Goal: Information Seeking & Learning: Learn about a topic

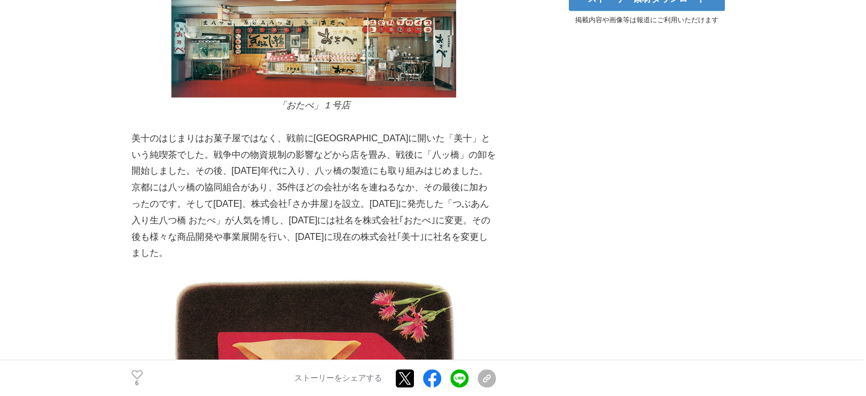
drag, startPoint x: 128, startPoint y: 140, endPoint x: 127, endPoint y: 134, distance: 5.7
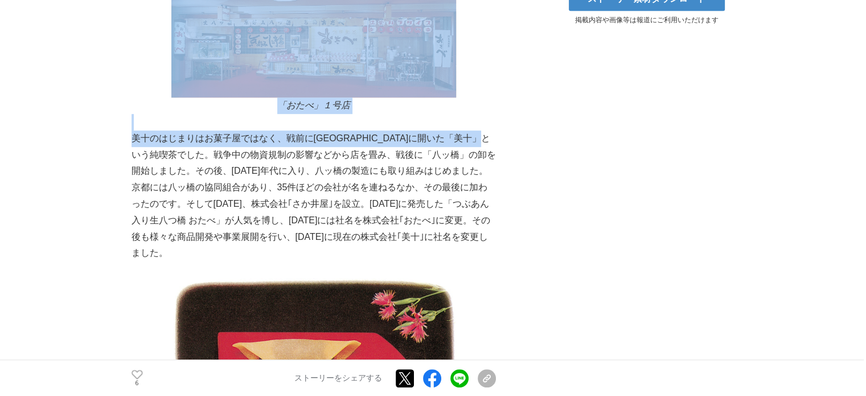
drag, startPoint x: 128, startPoint y: 134, endPoint x: 138, endPoint y: 146, distance: 15.7
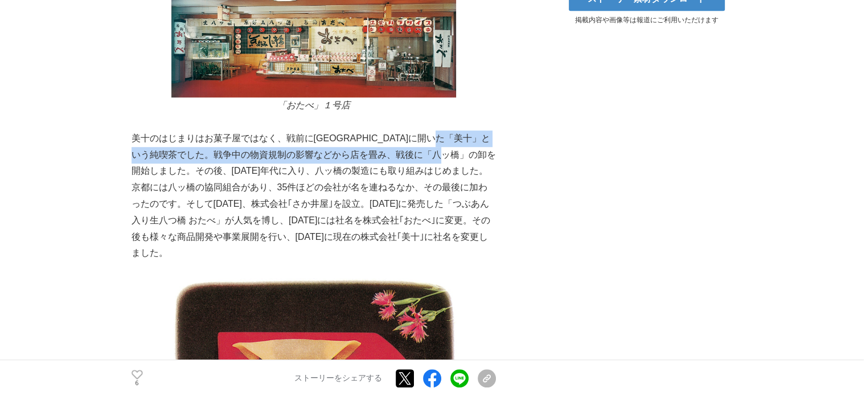
drag, startPoint x: 135, startPoint y: 158, endPoint x: 143, endPoint y: 175, distance: 18.8
click at [143, 175] on p "美十のはじまりはお菓子屋ではなく、戦前に京都河原町に開いた「美十」という純喫茶でした。戦争中の物資規制の影響などから店を畳み、戦後に「八ッ橋」の卸を開始しまし…" at bounding box center [314, 195] width 364 height 131
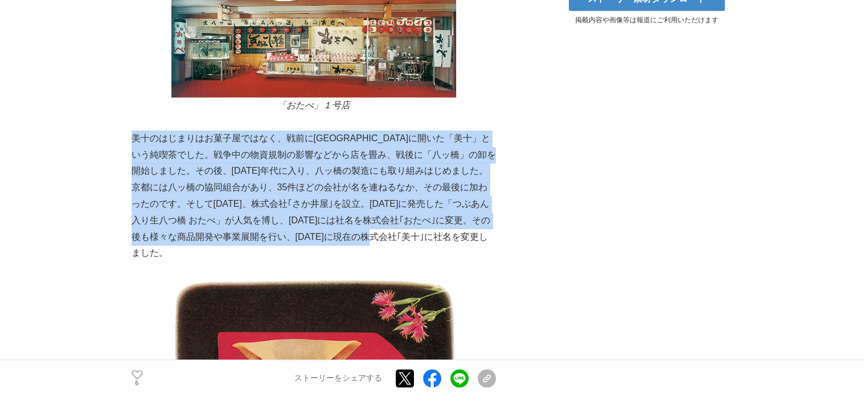
drag, startPoint x: 133, startPoint y: 137, endPoint x: 471, endPoint y: 231, distance: 351.7
click at [471, 231] on p "美十のはじまりはお菓子屋ではなく、戦前に京都河原町に開いた「美十」という純喫茶でした。戦争中の物資規制の影響などから店を畳み、戦後に「八ッ橋」の卸を開始しまし…" at bounding box center [314, 195] width 364 height 131
copy p "美十のはじまりはお菓子屋ではなく、戦前に京都河原町に開いた「美十」という純喫茶でした。戦争中の物資規制の影響などから店を畳み、戦後に「八ッ橋」の卸を開始しまし…"
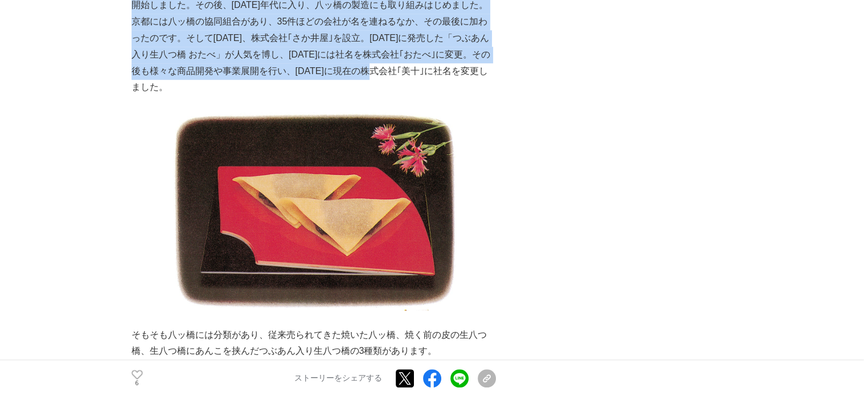
scroll to position [819, 0]
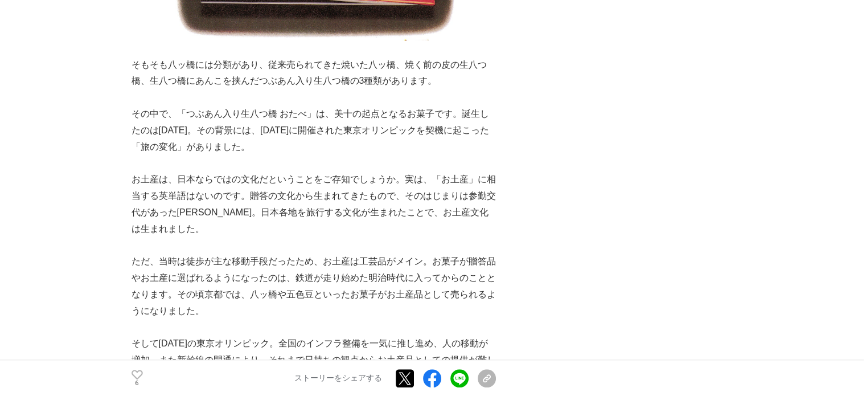
scroll to position [1104, 0]
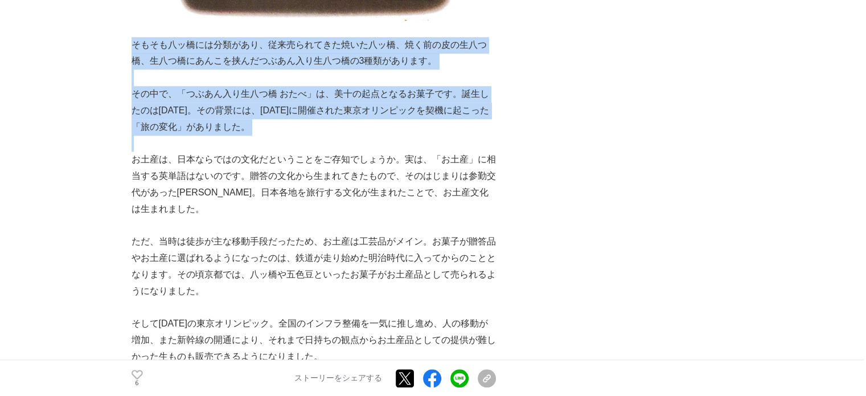
drag, startPoint x: 132, startPoint y: 25, endPoint x: 264, endPoint y: 132, distance: 170.1
click at [279, 111] on p "その中で、「つぶあん入り生八つ橋 おたべ」は、美十の起点となるお菓子です。誕生したのは1966年。その背景には、1964年に開催された東京オリンピックを契機に…" at bounding box center [314, 110] width 364 height 49
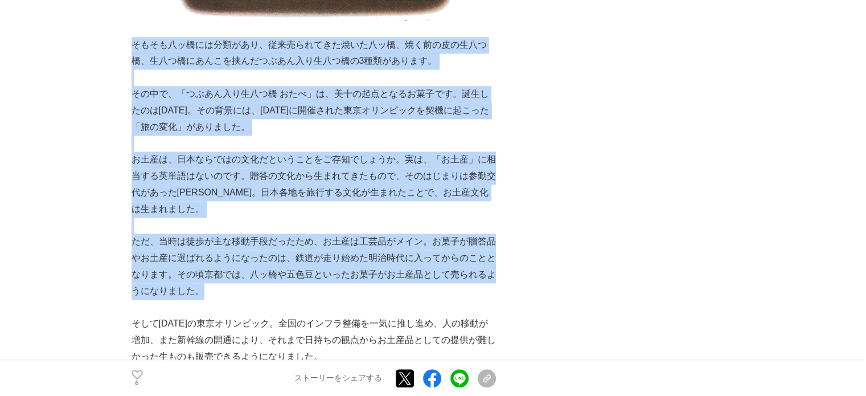
drag, startPoint x: 133, startPoint y: 28, endPoint x: 237, endPoint y: 277, distance: 269.7
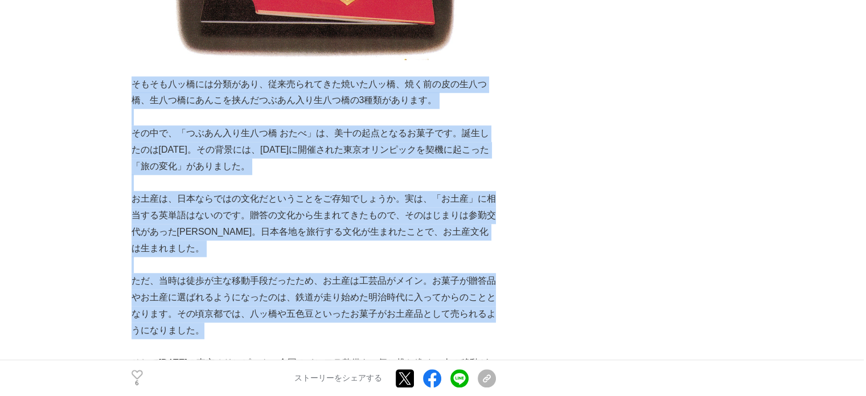
scroll to position [1047, 0]
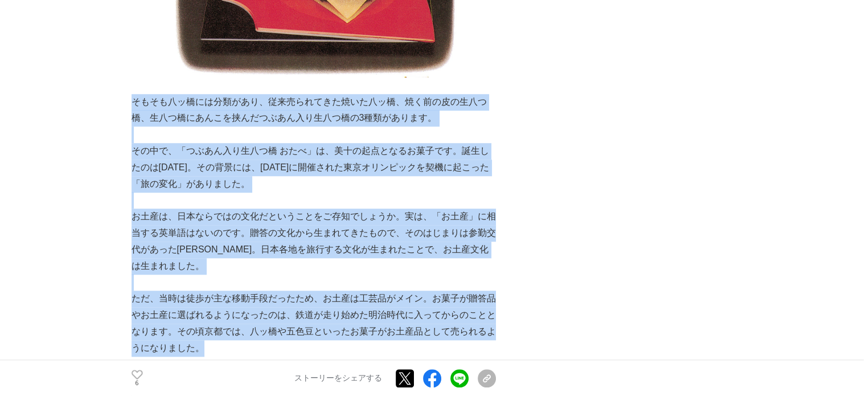
copy div "そもそも八ッ橋には分類があり、従来売られてきた焼いた八ッ橋、焼く前の皮の生八つ橋、生八つ橋にあんこを挟んだつぶあん入り生八つ橋の3種類があります。 その中で、…"
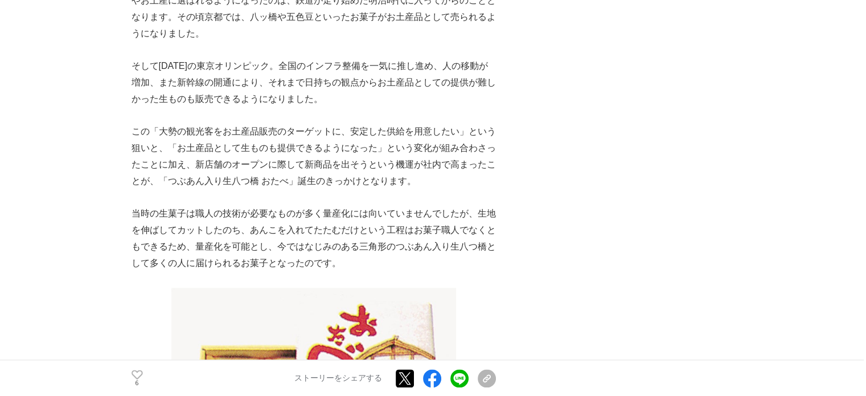
scroll to position [1389, 0]
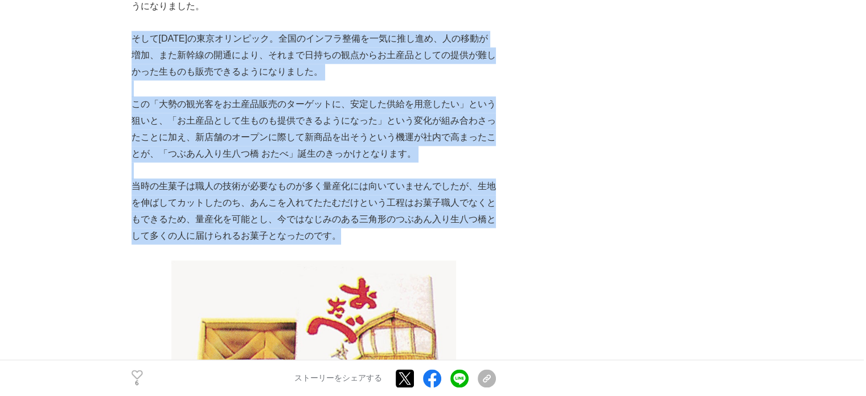
drag, startPoint x: 133, startPoint y: 22, endPoint x: 368, endPoint y: 226, distance: 311.6
copy div "そして1964年の東京オリンピック。全国のインフラ整備を一気に推し進め、人の移動が増加、また新幹線の開通により、それまで日持ちの観点からお土産品としての提供が…"
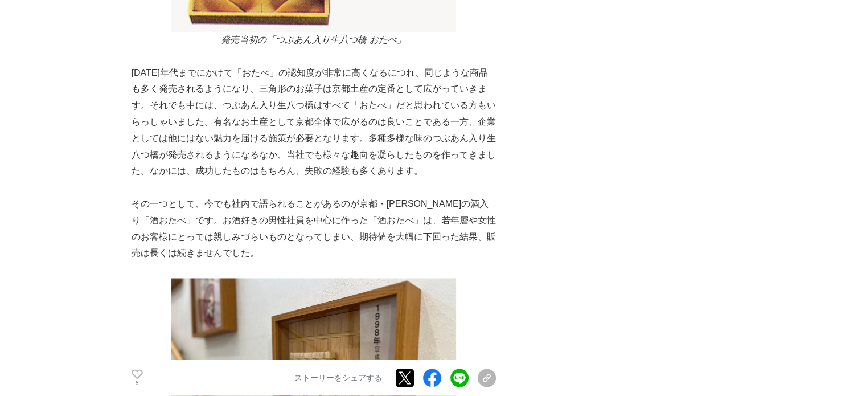
scroll to position [1787, 0]
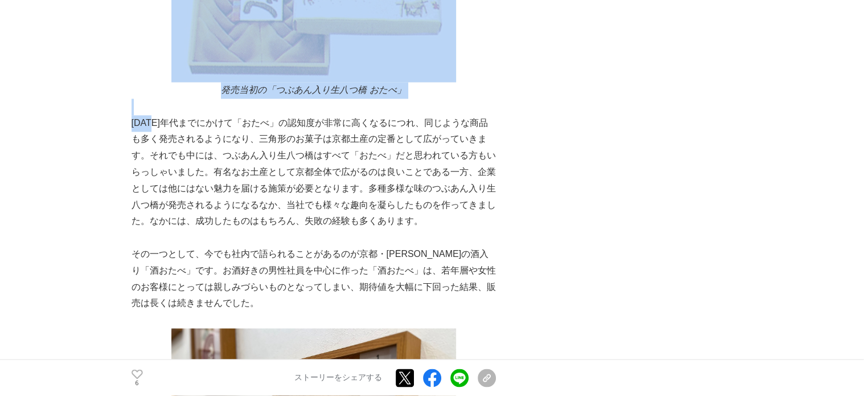
drag, startPoint x: 129, startPoint y: 108, endPoint x: 157, endPoint y: 116, distance: 28.3
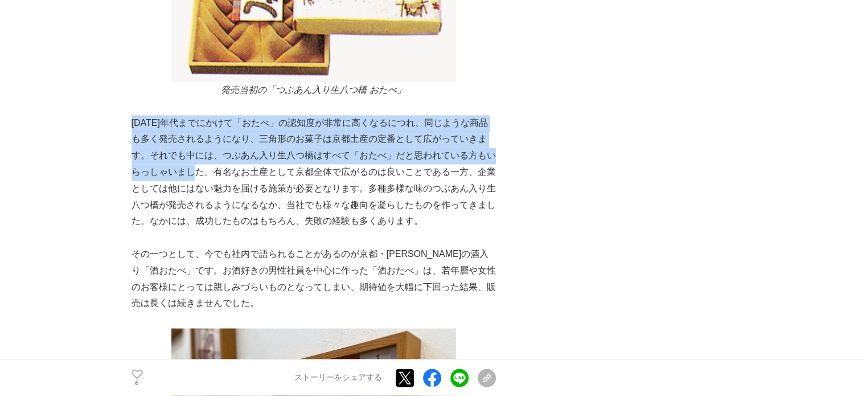
drag, startPoint x: 135, startPoint y: 112, endPoint x: 198, endPoint y: 163, distance: 81.3
click at [198, 163] on p "1980年代までにかけて「おたべ」の認知度が非常に高くなるにつれ、同じような商品も多く発売されるようになり、三角形のお菓子は京都土産の定番として広がっていきま…" at bounding box center [314, 172] width 364 height 115
copy p "1980年代までにかけて「おたべ」の認知度が非常に高くなるにつれ、同じような商品も多く発売されるようになり、三角形のお菓子は京都土産の定番として広がっていきま…"
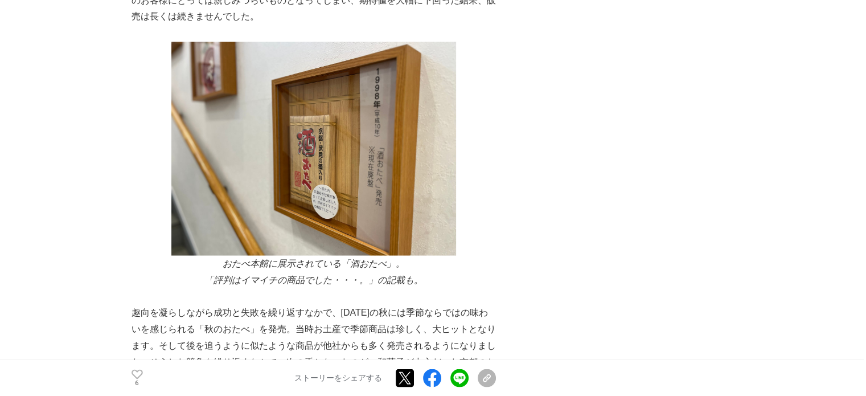
scroll to position [2242, 0]
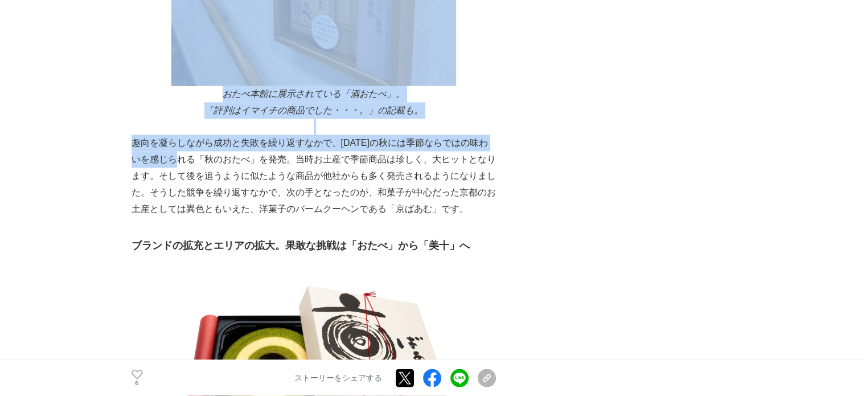
drag, startPoint x: 128, startPoint y: 134, endPoint x: 188, endPoint y: 145, distance: 61.4
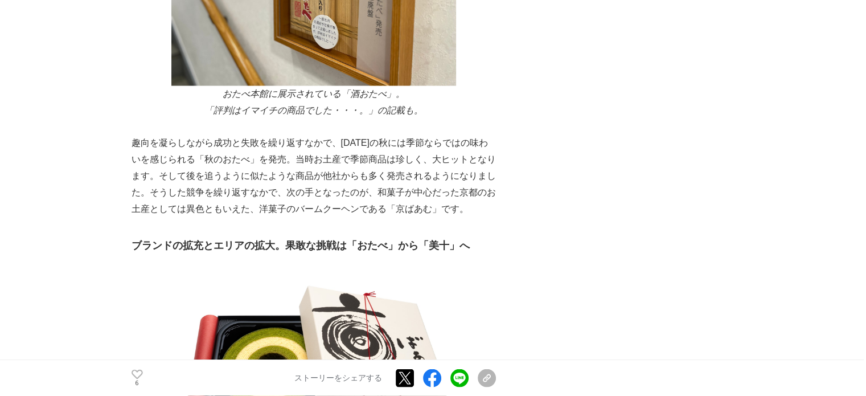
drag, startPoint x: 588, startPoint y: 175, endPoint x: 478, endPoint y: 172, distance: 109.3
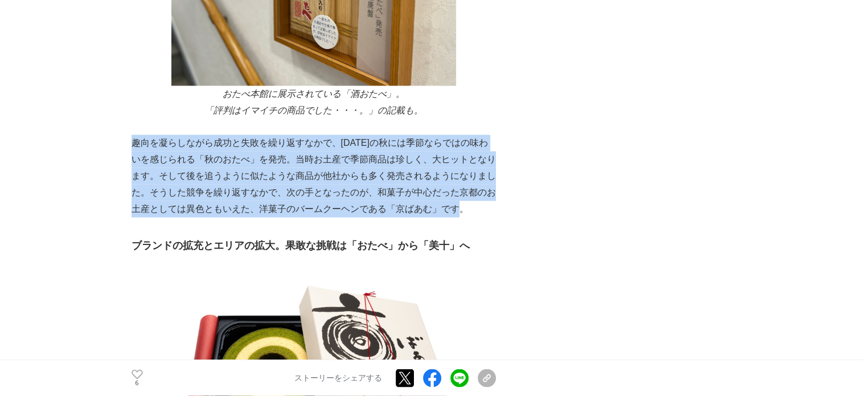
drag, startPoint x: 132, startPoint y: 130, endPoint x: 466, endPoint y: 199, distance: 340.5
click at [466, 199] on p "趣向を凝らしながら成功と失敗を繰り返すなかで、1998年の秋には季節ならではの味わいを感じられる「秋のおたべ」を発売。当時お土産で季節商品は珍しく、大ヒットと…" at bounding box center [314, 176] width 364 height 82
copy p "趣向を凝らしながら成功と失敗を繰り返すなかで、1998年の秋には季節ならではの味わいを感じられる「秋のおたべ」を発売。当時お土産で季節商品は珍しく、大ヒットと…"
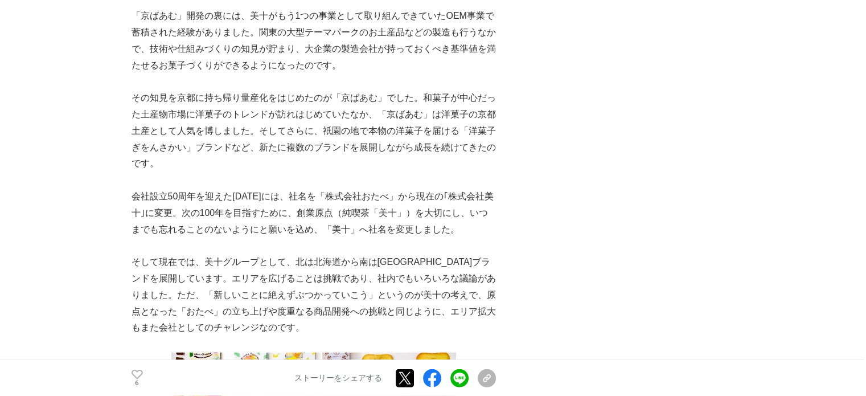
scroll to position [2755, 0]
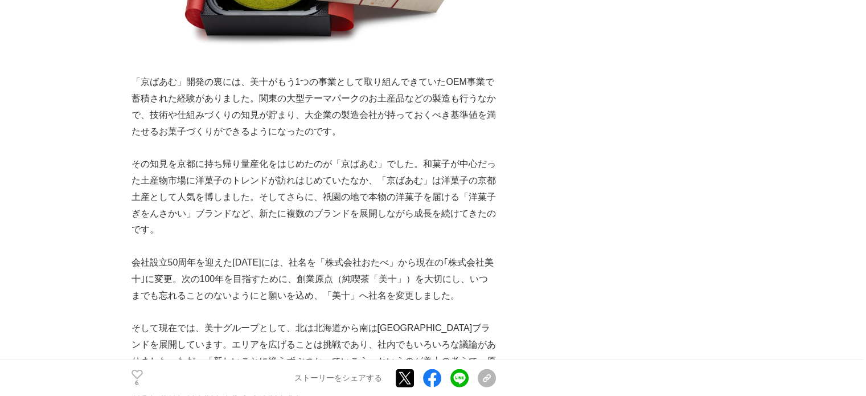
scroll to position [2698, 0]
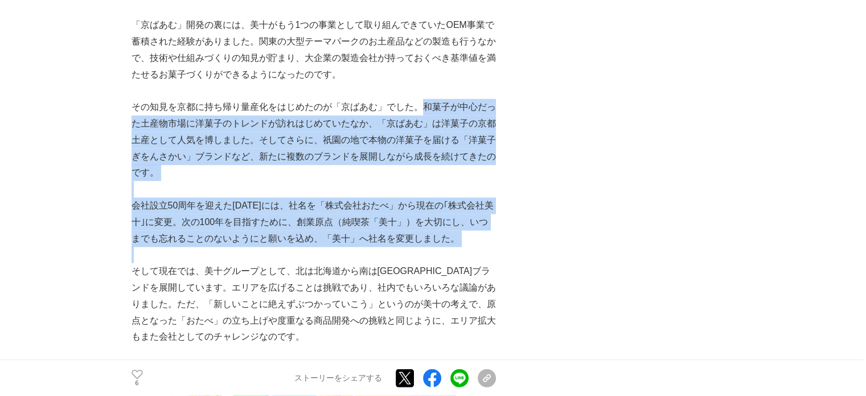
drag, startPoint x: 423, startPoint y: 92, endPoint x: 484, endPoint y: 243, distance: 162.7
copy div "和菓子が中心だった土産物市場に洋菓子のトレンドが訪れはじめていたなか、「京ばあむ」は洋菓子の京都土産として人気を博しました。そしてさらに、祇園の地で本物の洋菓…"
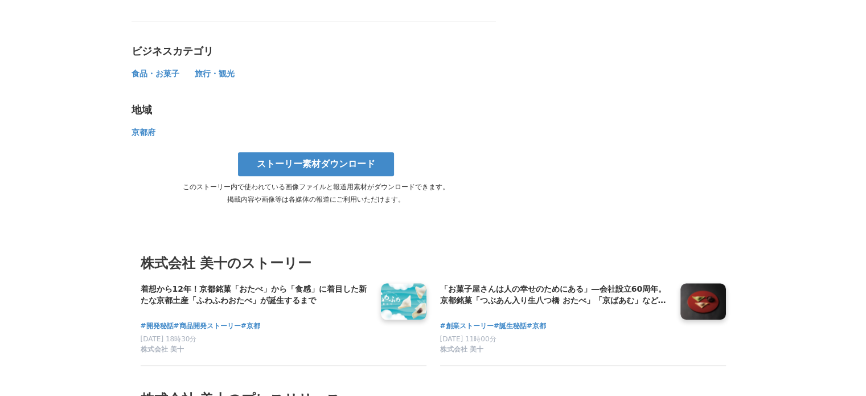
scroll to position [5601, 0]
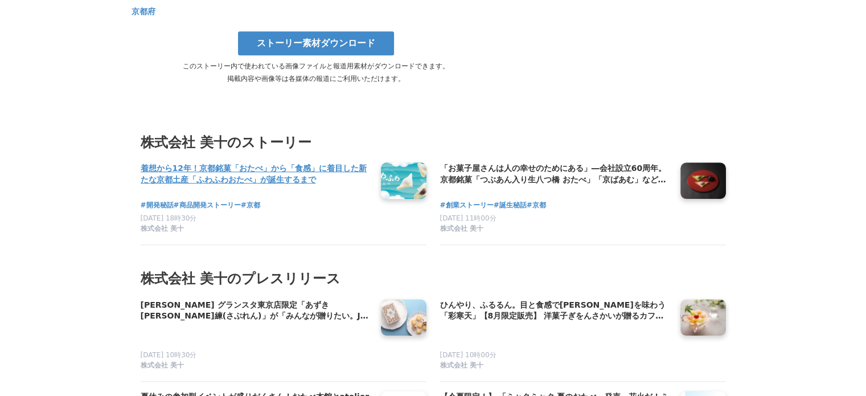
click at [410, 159] on link at bounding box center [403, 181] width 55 height 44
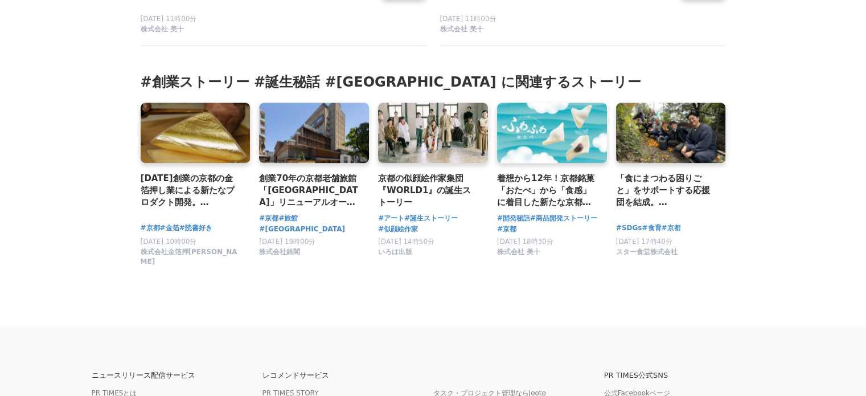
scroll to position [5990, 0]
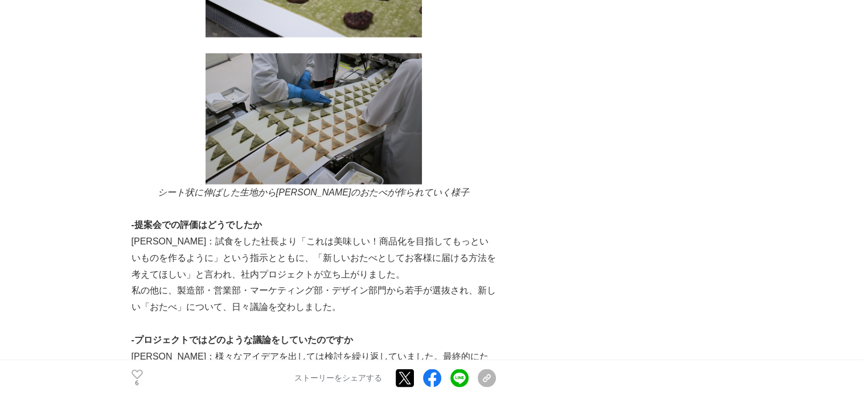
scroll to position [2277, 0]
